Goal: Find contact information: Find contact information

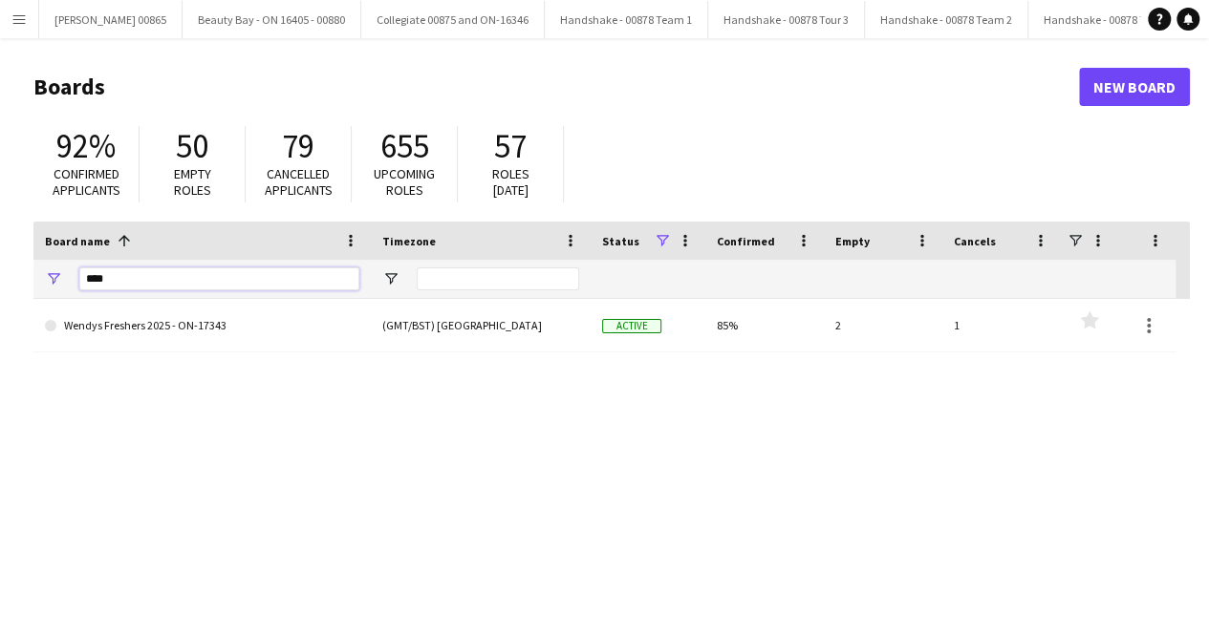
click at [251, 271] on input "****" at bounding box center [219, 279] width 280 height 23
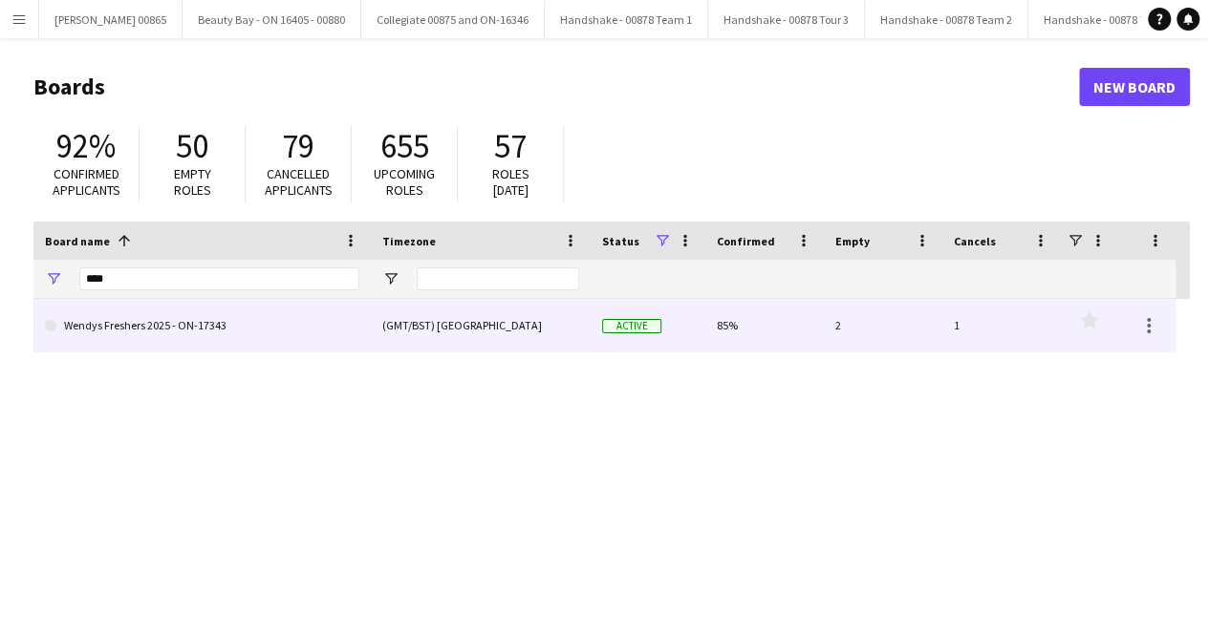
click at [204, 323] on link "Wendys Freshers 2025 - ON-17343" at bounding box center [202, 326] width 314 height 54
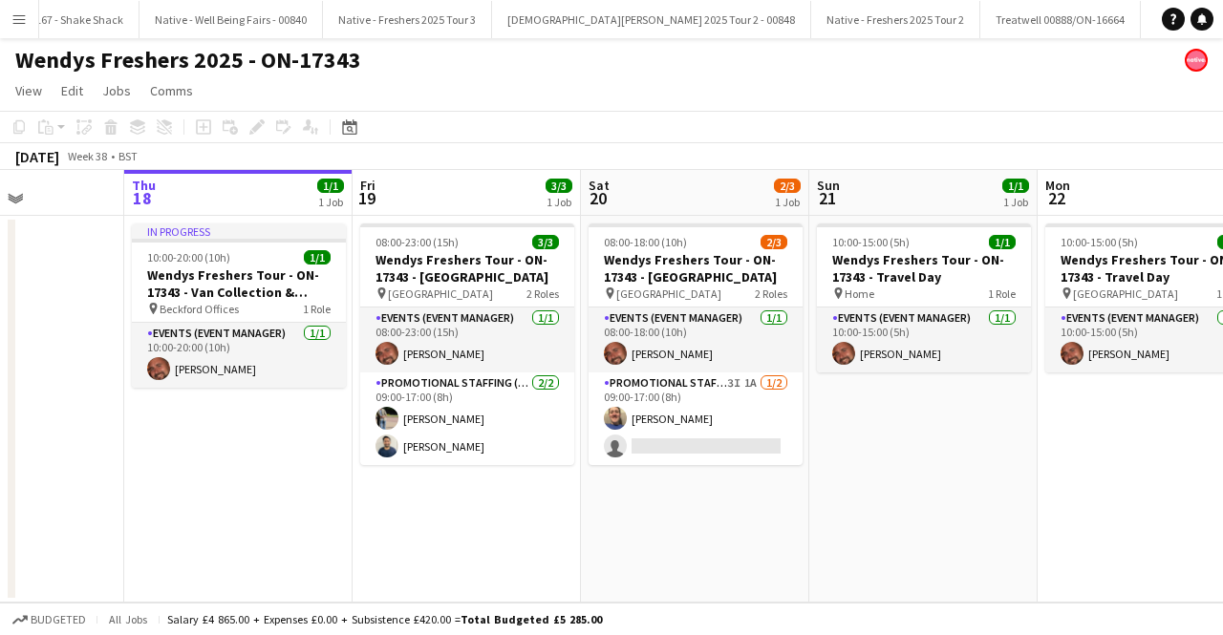
scroll to position [0, 564]
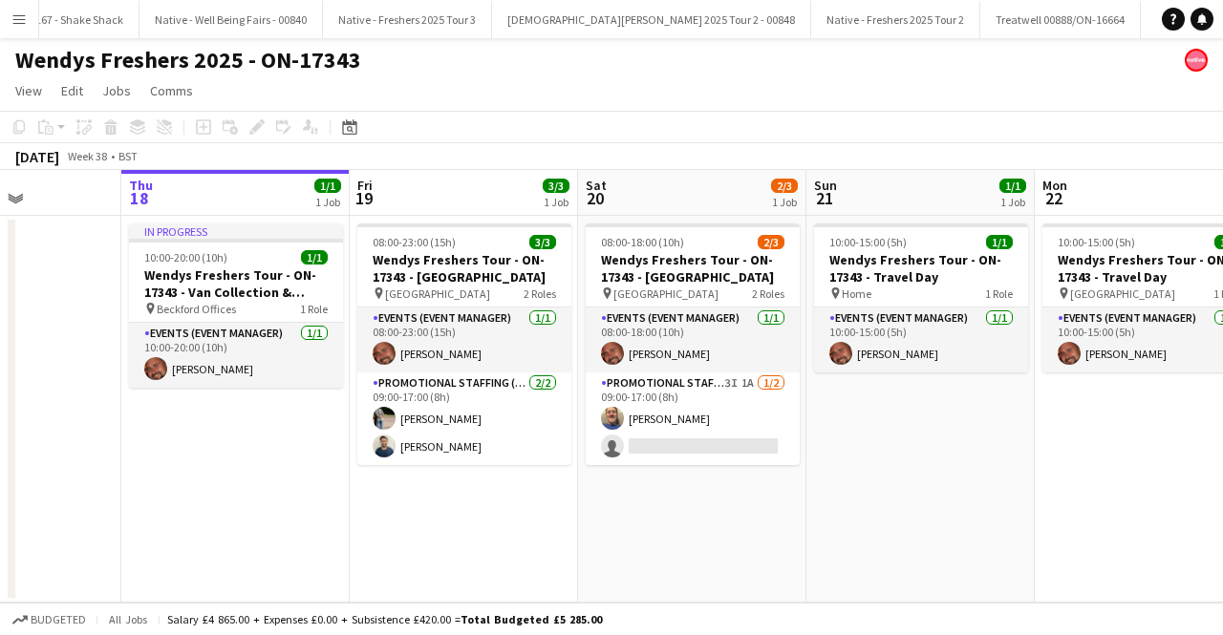
drag, startPoint x: 648, startPoint y: 537, endPoint x: 541, endPoint y: 532, distance: 107.1
click at [541, 532] on app-calendar-viewport "Mon 15 Tue 16 Wed 17 Thu 18 1/1 1 Job Fri 19 3/3 1 Job Sat 20 2/3 1 Job Sun 21 …" at bounding box center [611, 386] width 1223 height 433
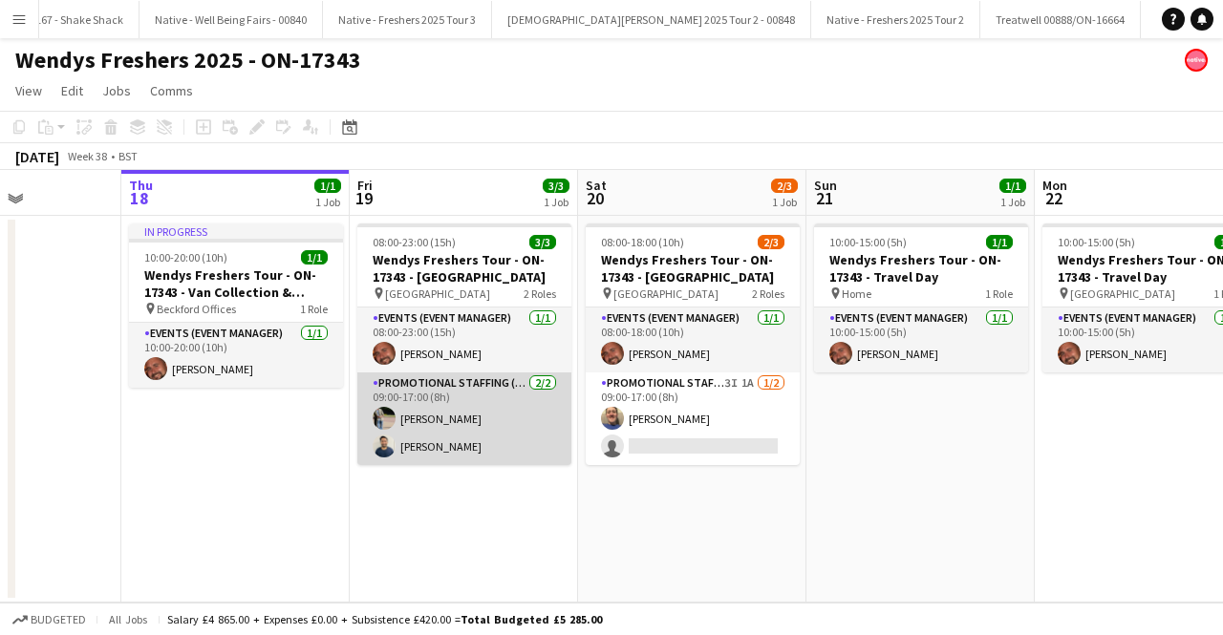
click at [426, 414] on app-card-role "Promotional Staffing (Brand Ambassadors) [DATE] 09:00-17:00 (8h) [PERSON_NAME] …" at bounding box center [464, 419] width 214 height 93
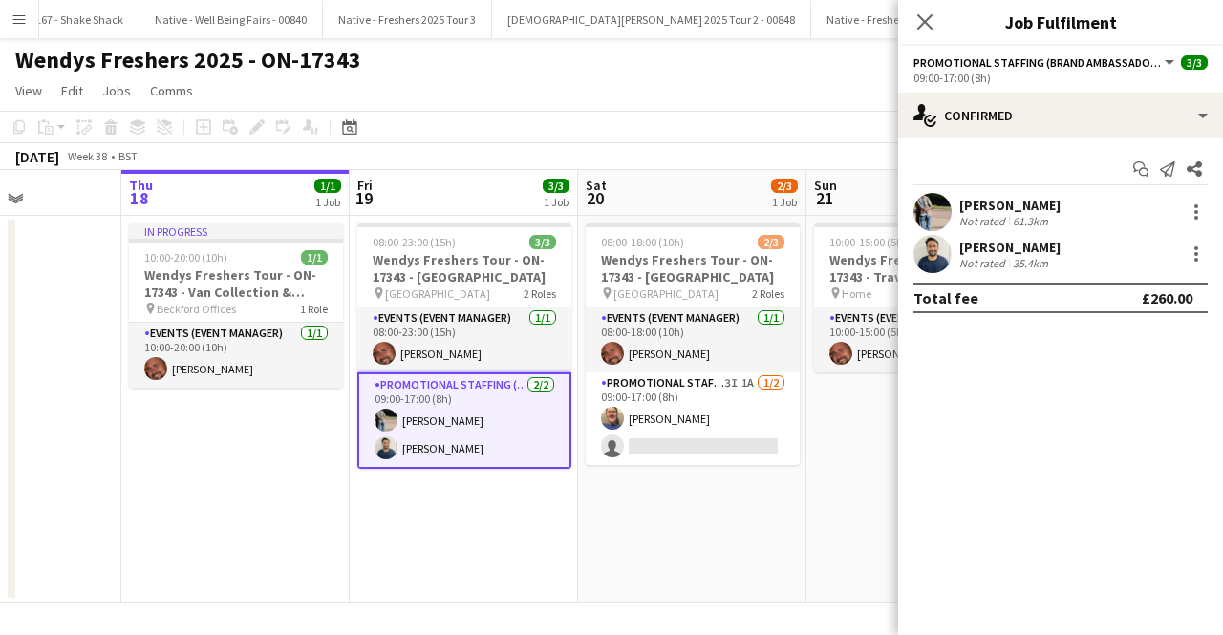
click at [496, 429] on app-card-role "Promotional Staffing (Brand Ambassadors) [DATE] 09:00-17:00 (8h) [PERSON_NAME] …" at bounding box center [464, 421] width 214 height 96
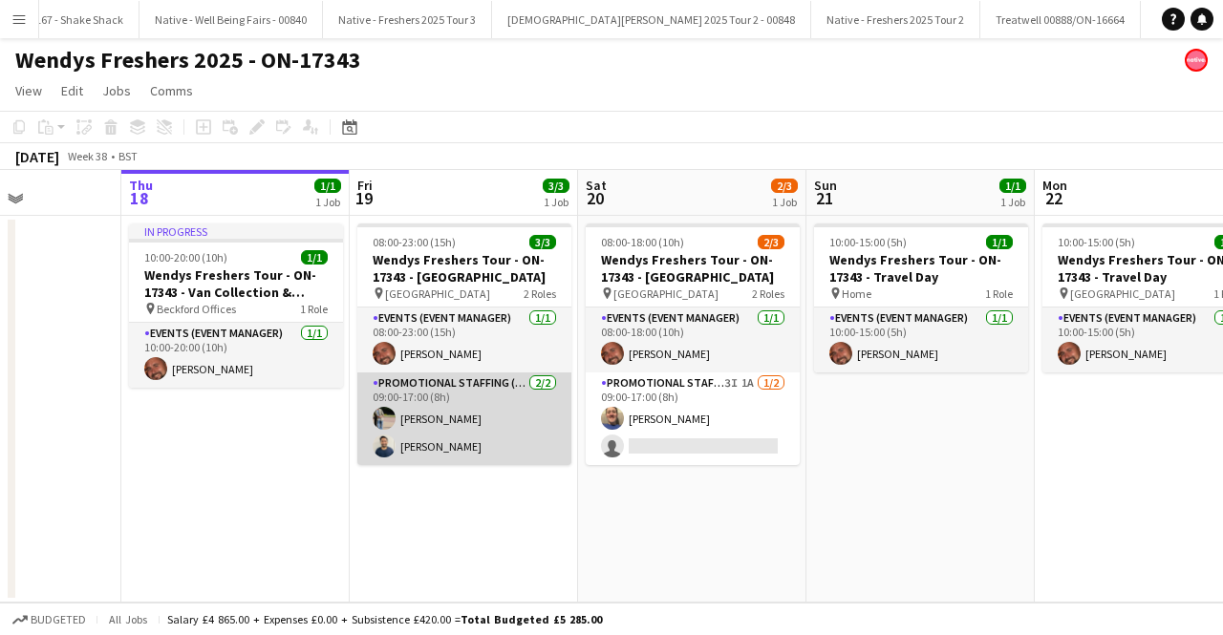
click at [466, 408] on app-card-role "Promotional Staffing (Brand Ambassadors) [DATE] 09:00-17:00 (8h) [PERSON_NAME] …" at bounding box center [464, 419] width 214 height 93
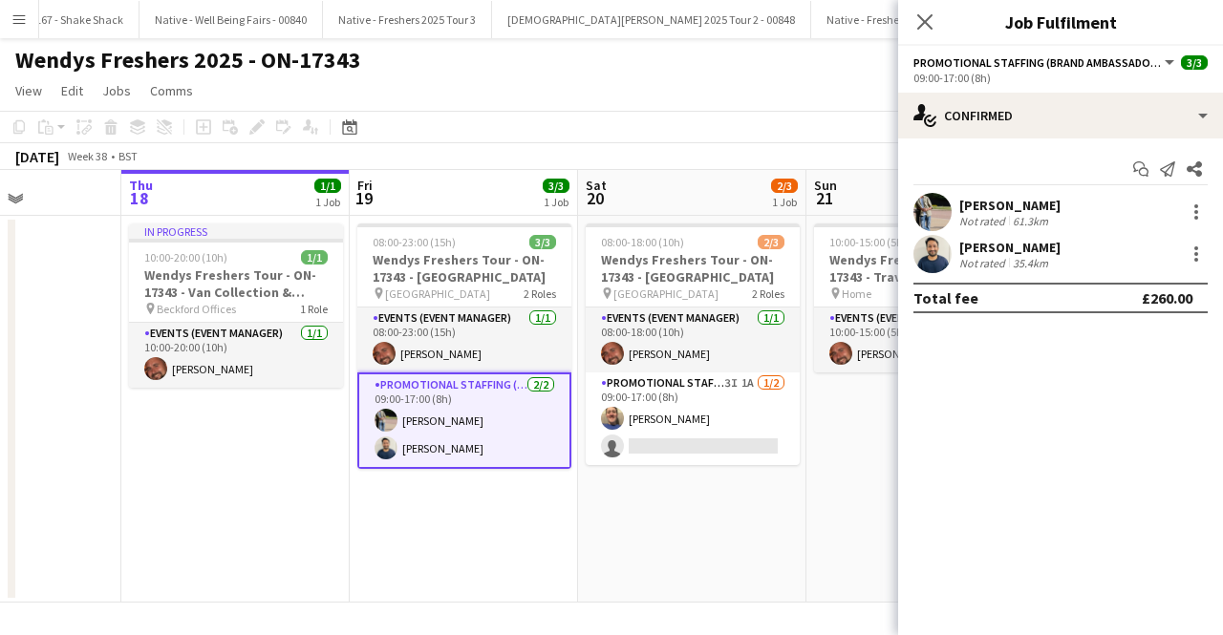
click at [979, 188] on div "Start chat Send notification Share [PERSON_NAME] Not rated 61.3km [PERSON_NAME]…" at bounding box center [1060, 234] width 325 height 190
click at [985, 214] on div "Not rated" at bounding box center [984, 221] width 50 height 14
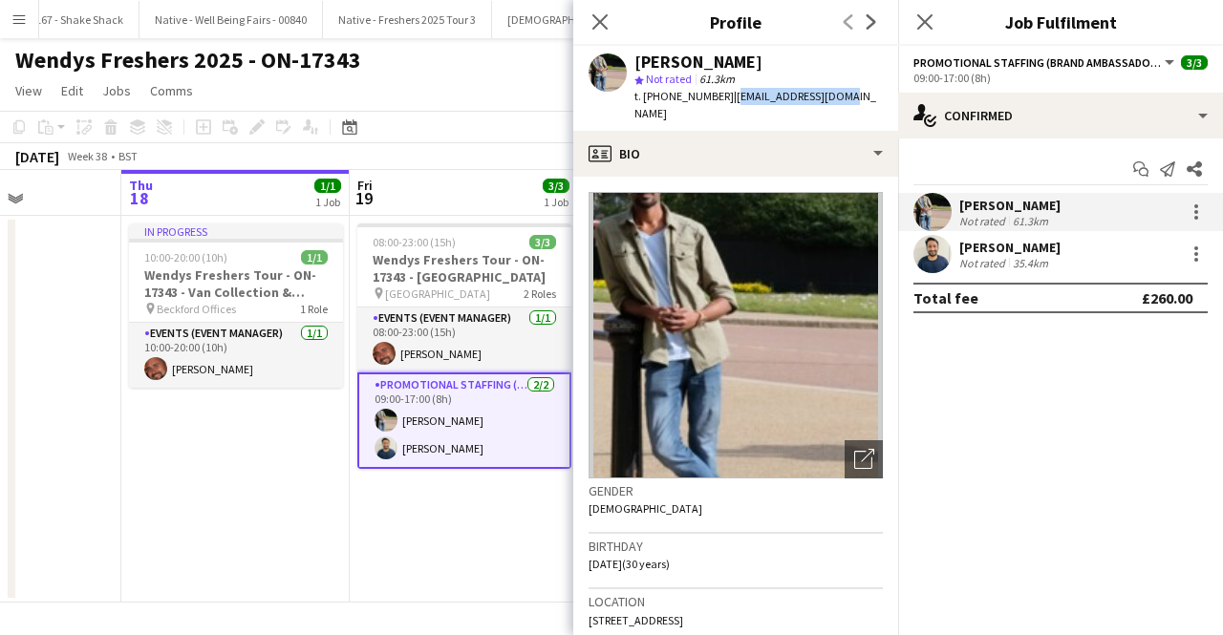
drag, startPoint x: 835, startPoint y: 92, endPoint x: 726, endPoint y: 95, distance: 109.0
click at [726, 95] on span "| [EMAIL_ADDRESS][DOMAIN_NAME]" at bounding box center [755, 105] width 242 height 32
copy span "[EMAIL_ADDRESS][DOMAIN_NAME]"
click at [1057, 253] on div "[PERSON_NAME] Not rated 35.4km" at bounding box center [1060, 254] width 325 height 38
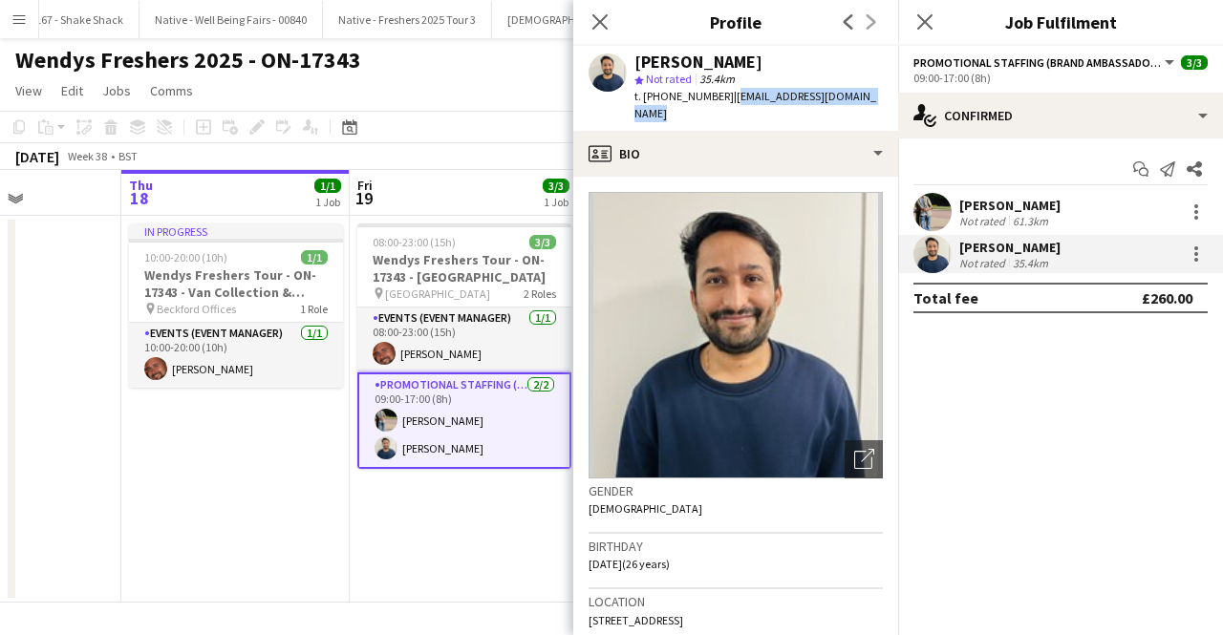
drag, startPoint x: 728, startPoint y: 98, endPoint x: 877, endPoint y: 98, distance: 149.0
click at [877, 98] on div "[PERSON_NAME] star Not rated 35.4km t. [PHONE_NUMBER] | [EMAIL_ADDRESS][DOMAIN_…" at bounding box center [735, 88] width 325 height 85
copy span "[EMAIL_ADDRESS][DOMAIN_NAME]"
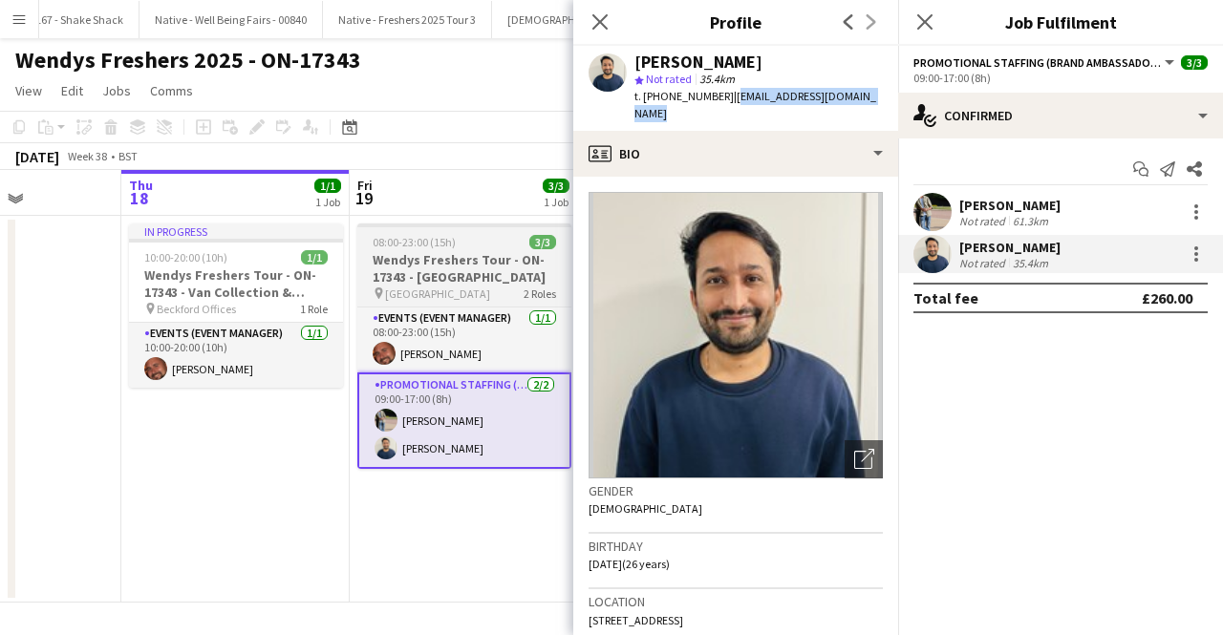
click at [434, 290] on span "[GEOGRAPHIC_DATA]" at bounding box center [437, 294] width 105 height 14
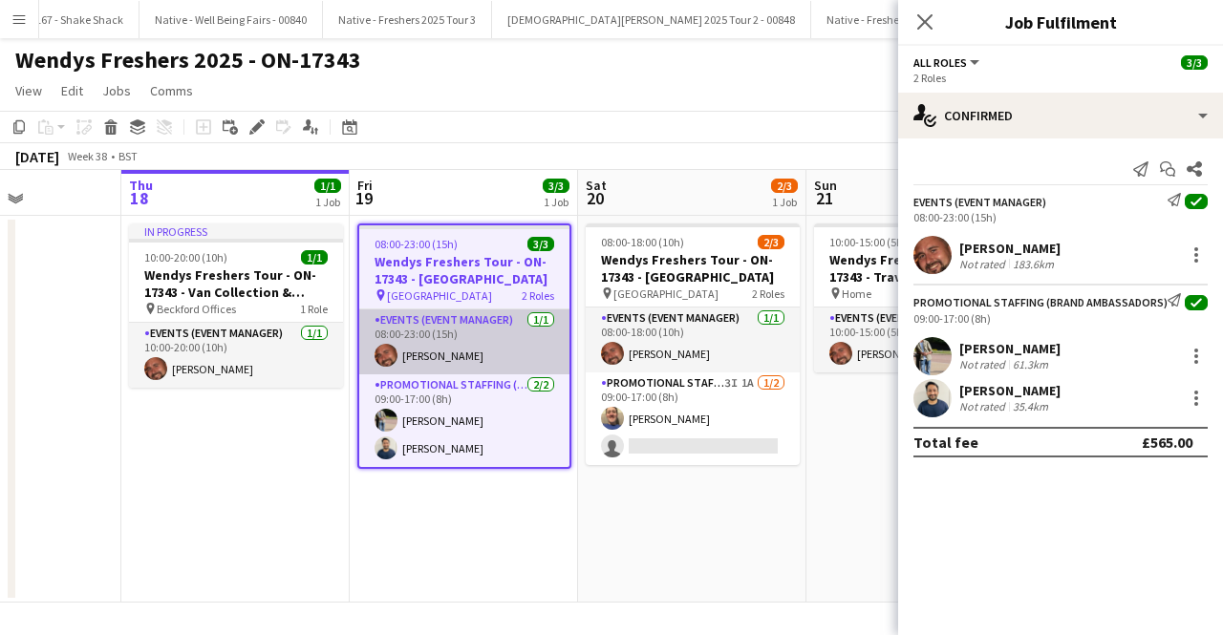
click at [417, 345] on app-card-role "Events (Event Manager) [DATE] 08:00-23:00 (15h) [PERSON_NAME]" at bounding box center [464, 342] width 210 height 65
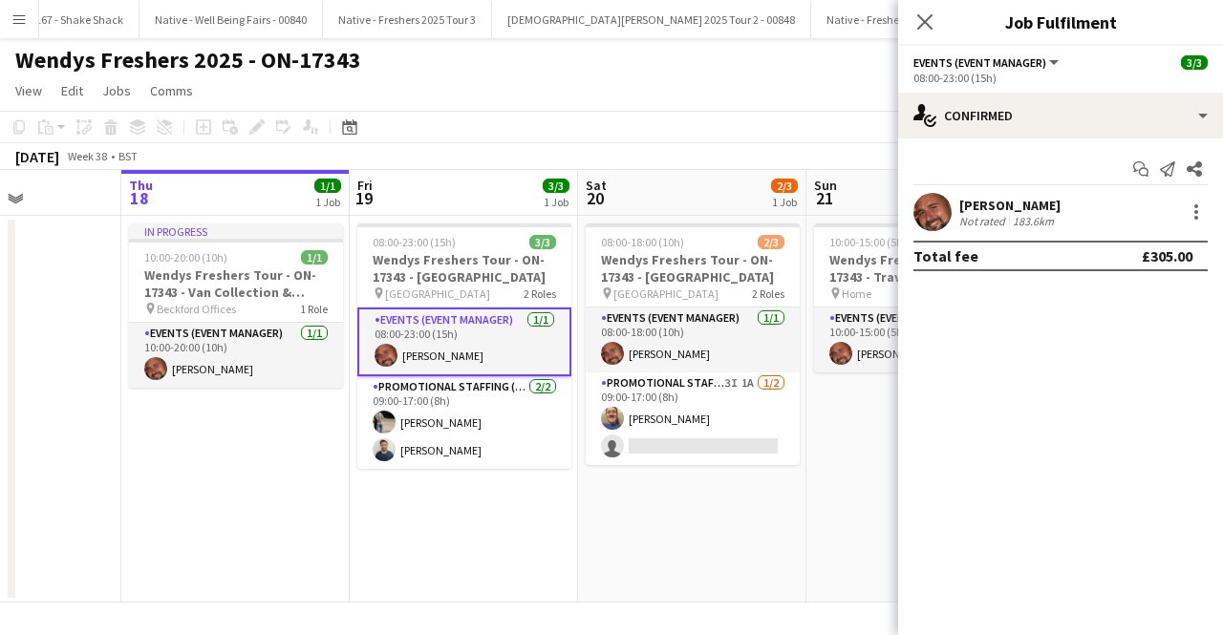
click at [1013, 209] on div "[PERSON_NAME]" at bounding box center [1009, 205] width 101 height 17
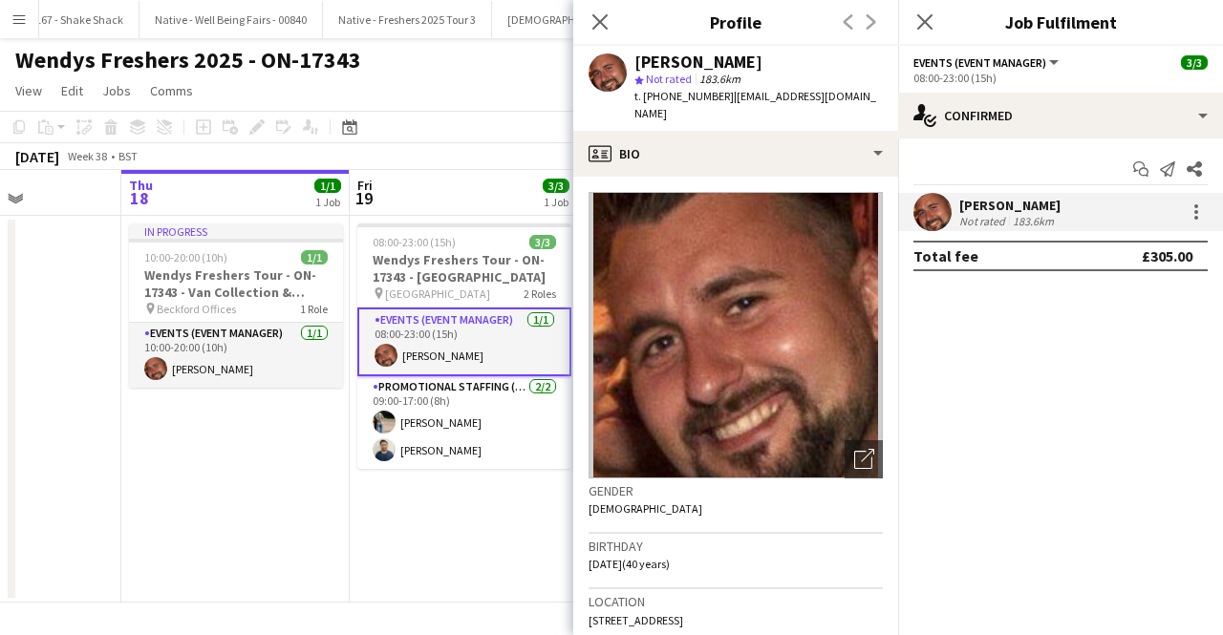
drag, startPoint x: 746, startPoint y: 111, endPoint x: 728, endPoint y: 96, distance: 23.7
click at [728, 96] on div "t. [PHONE_NUMBER] | [EMAIL_ADDRESS][DOMAIN_NAME]" at bounding box center [758, 105] width 248 height 34
copy span "[EMAIL_ADDRESS][DOMAIN_NAME]"
